Goal: Task Accomplishment & Management: Use online tool/utility

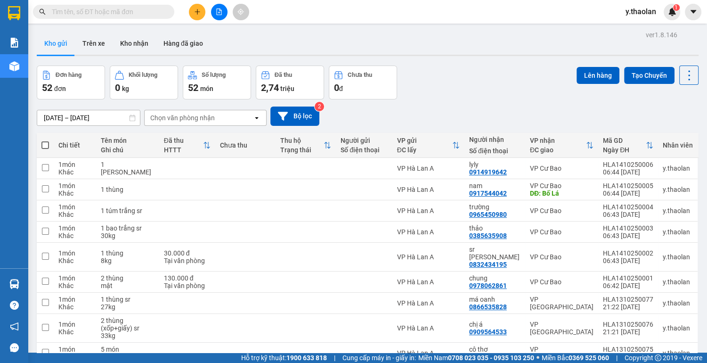
click at [221, 9] on icon "file-add" at bounding box center [219, 11] width 7 height 7
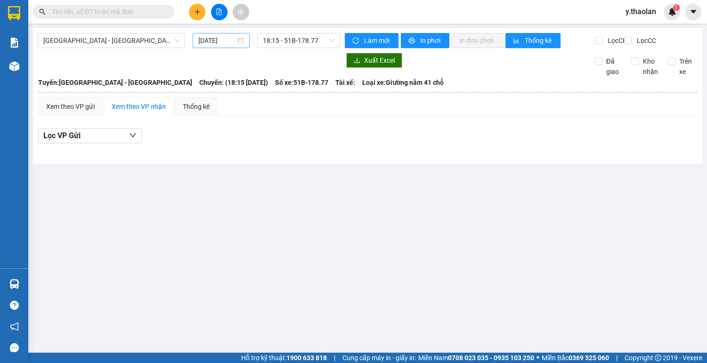
click at [212, 44] on input "[DATE]" at bounding box center [216, 40] width 37 height 10
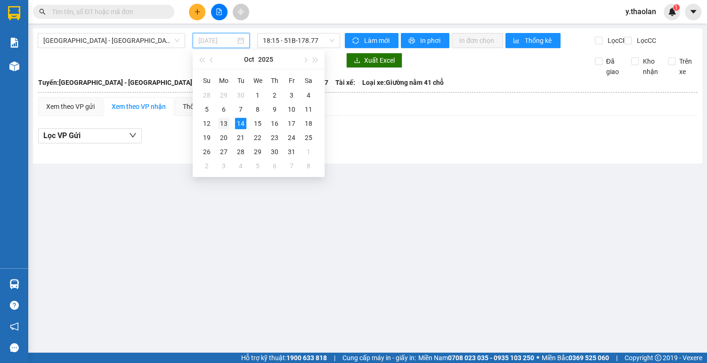
click at [220, 127] on div "13" at bounding box center [223, 123] width 11 height 11
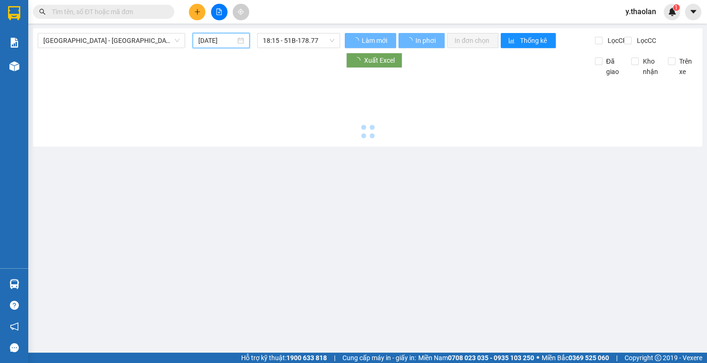
type input "[DATE]"
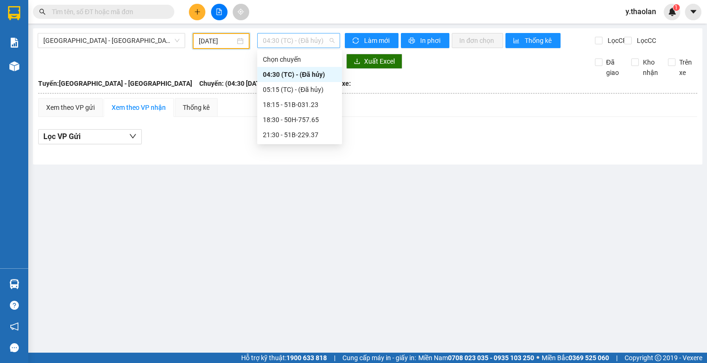
click at [284, 41] on span "04:30 (TC) - (Đã [PERSON_NAME])" at bounding box center [299, 40] width 72 height 14
click at [308, 108] on div "18:15 - 51B-031.23" at bounding box center [299, 104] width 73 height 10
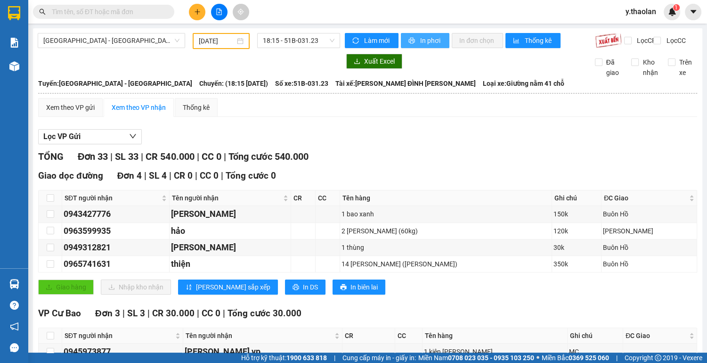
click at [409, 43] on icon "printer" at bounding box center [412, 41] width 6 height 6
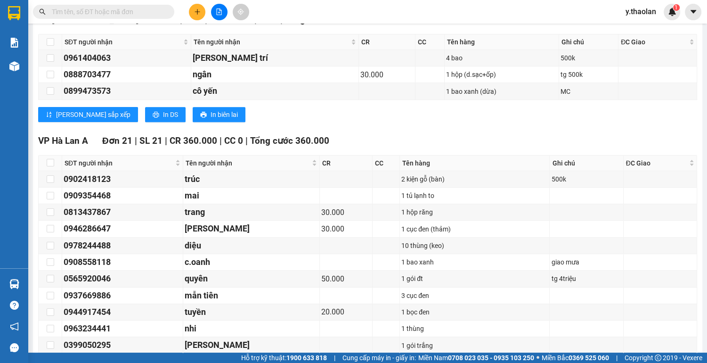
scroll to position [527, 0]
